Goal: Information Seeking & Learning: Learn about a topic

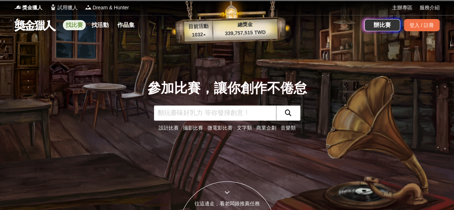
click at [76, 24] on link "找比賽" at bounding box center [74, 25] width 23 height 10
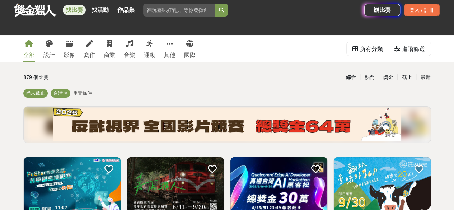
scroll to position [60, 0]
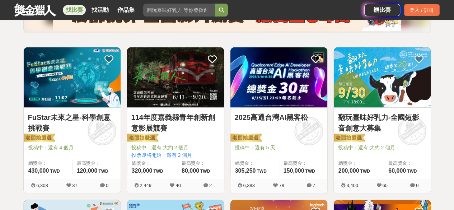
scroll to position [119, 0]
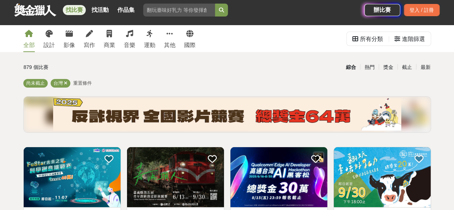
scroll to position [0, 0]
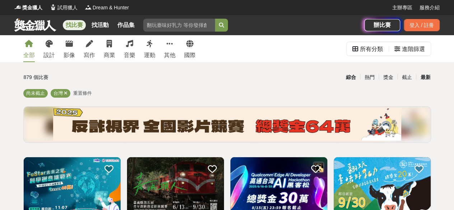
click at [426, 76] on div "最新" at bounding box center [425, 77] width 19 height 13
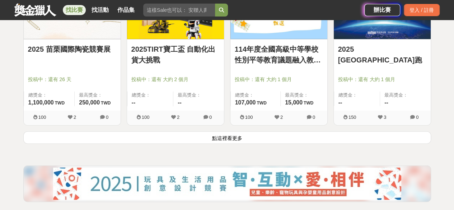
scroll to position [956, 0]
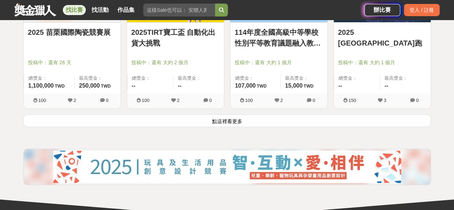
click at [277, 120] on button "點這裡看更多" at bounding box center [226, 120] width 407 height 13
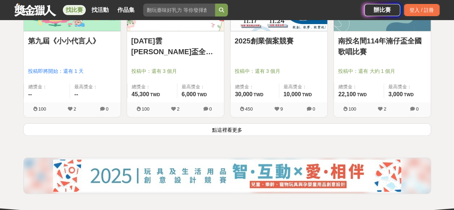
scroll to position [1912, 0]
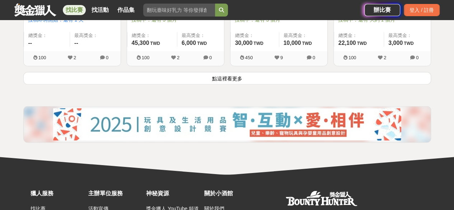
click at [320, 72] on button "點這裡看更多" at bounding box center [226, 78] width 407 height 13
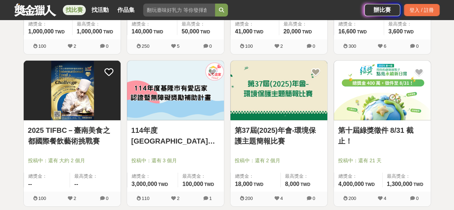
scroll to position [2390, 0]
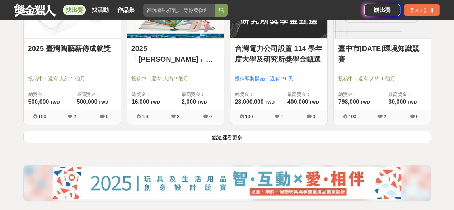
scroll to position [2809, 0]
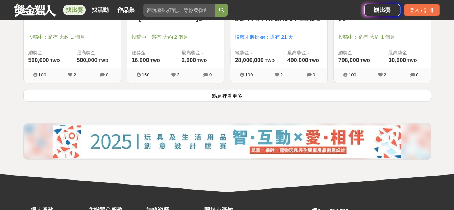
click at [375, 94] on button "點這裡看更多" at bounding box center [226, 95] width 407 height 13
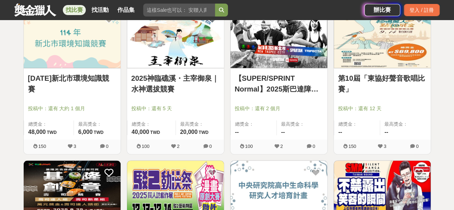
scroll to position [3526, 0]
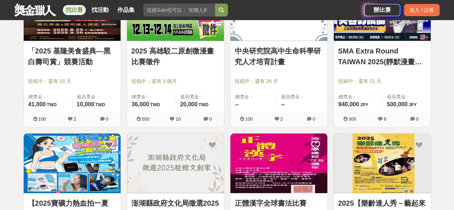
click at [184, 15] on input "search" at bounding box center [179, 10] width 72 height 13
type input "IMV"
click at [215, 4] on button "submit" at bounding box center [221, 10] width 13 height 13
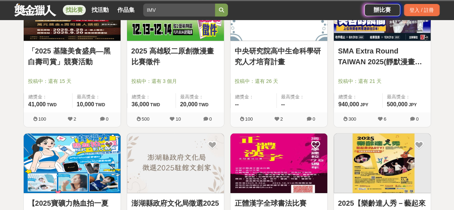
scroll to position [137, 0]
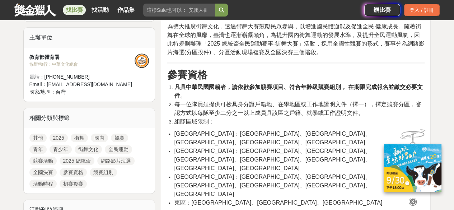
scroll to position [299, 0]
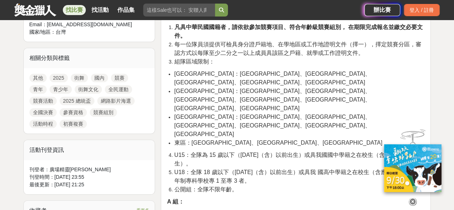
click at [351, 151] on li "U15：全隊為 15 歲以下（民國 99 年 9 月 1 日（含）以前出生）或具我國國中學籍之在校生（含應屆畢業生）。" at bounding box center [299, 159] width 250 height 17
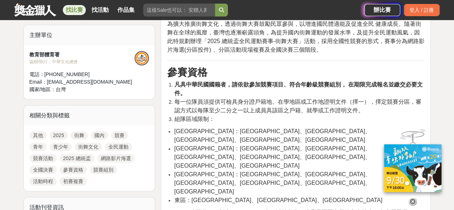
scroll to position [179, 0]
